Goal: Navigation & Orientation: Find specific page/section

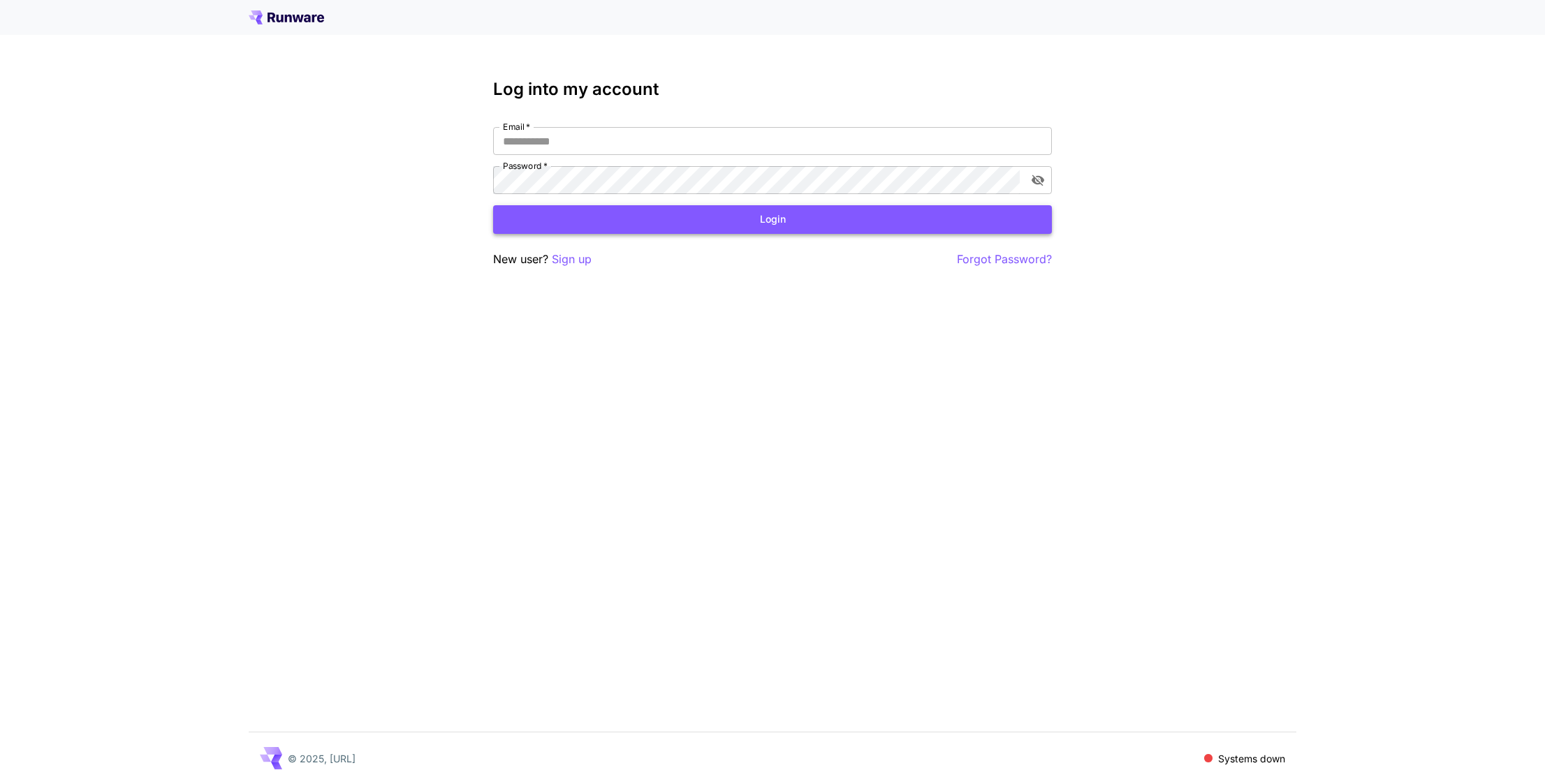
type input "**********"
click at [715, 213] on button "Login" at bounding box center [772, 219] width 559 height 28
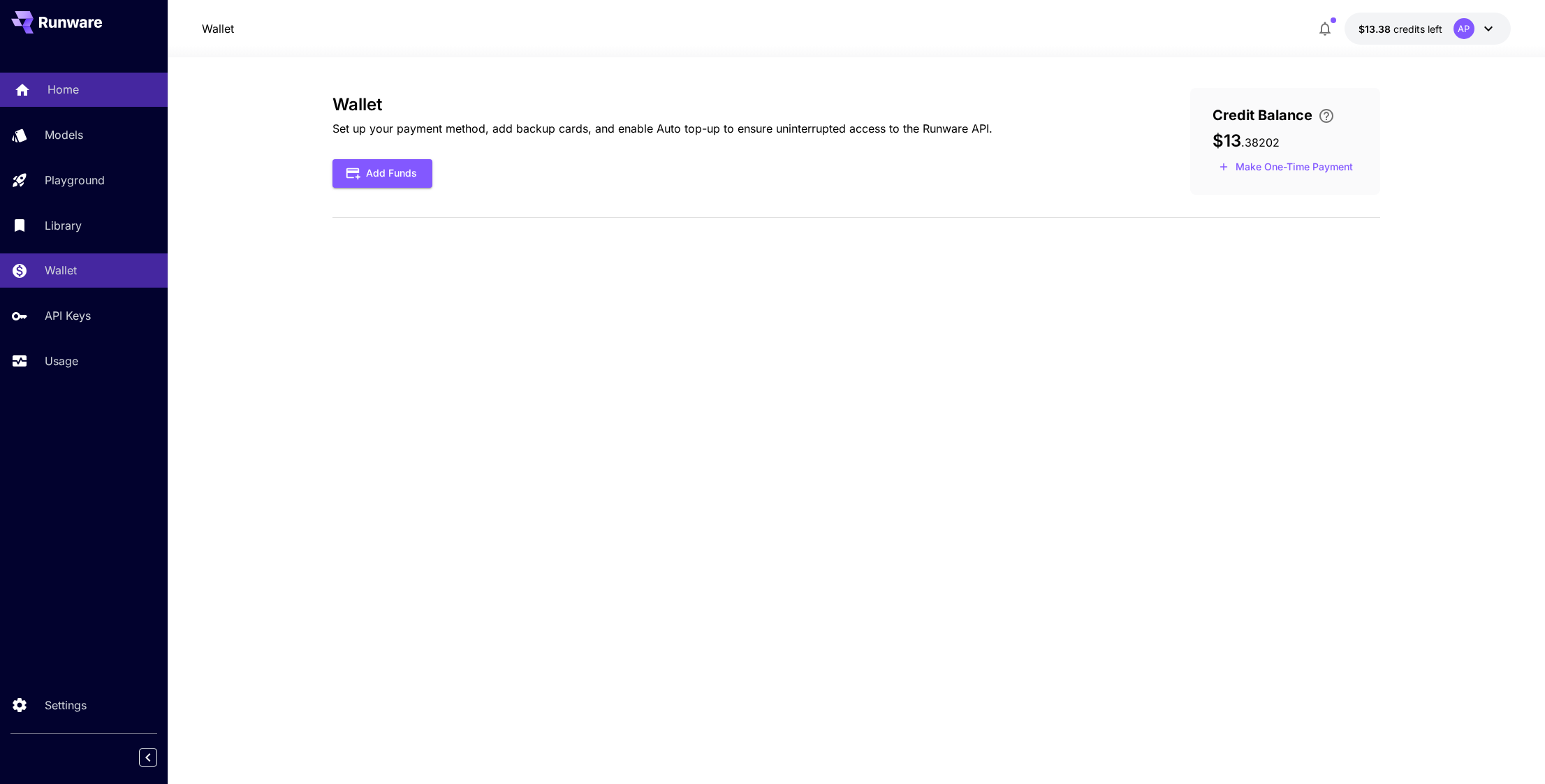
click at [61, 84] on p "Home" at bounding box center [63, 89] width 32 height 16
